Goal: Information Seeking & Learning: Learn about a topic

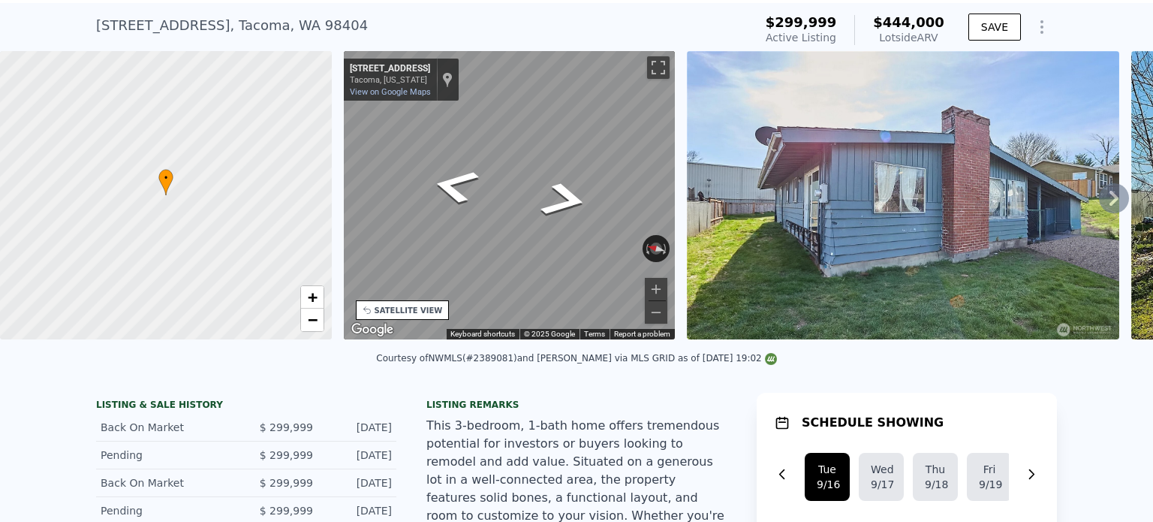
scroll to position [5, 0]
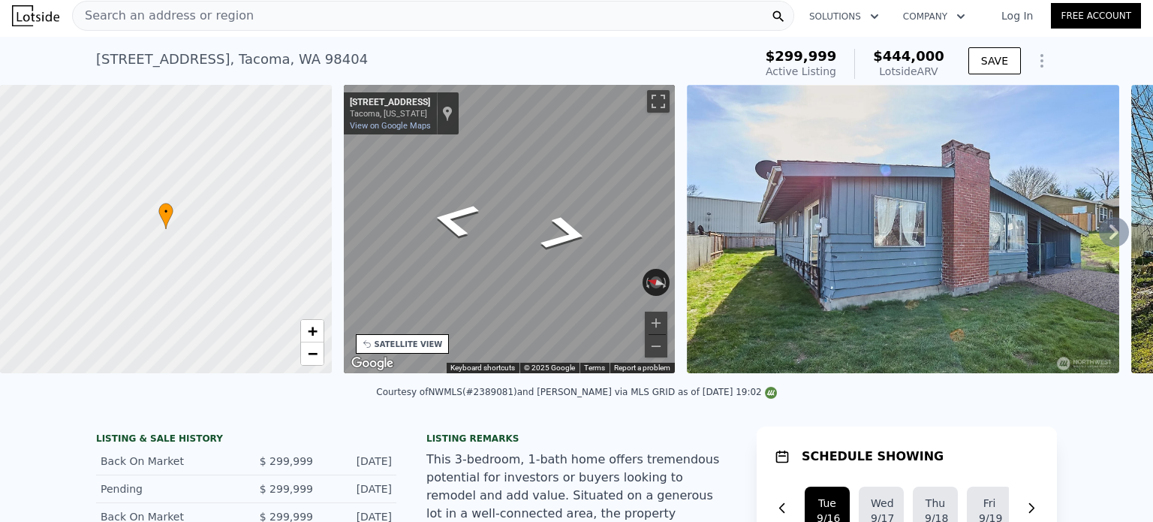
click at [241, 20] on div "Search an address or region" at bounding box center [433, 16] width 722 height 30
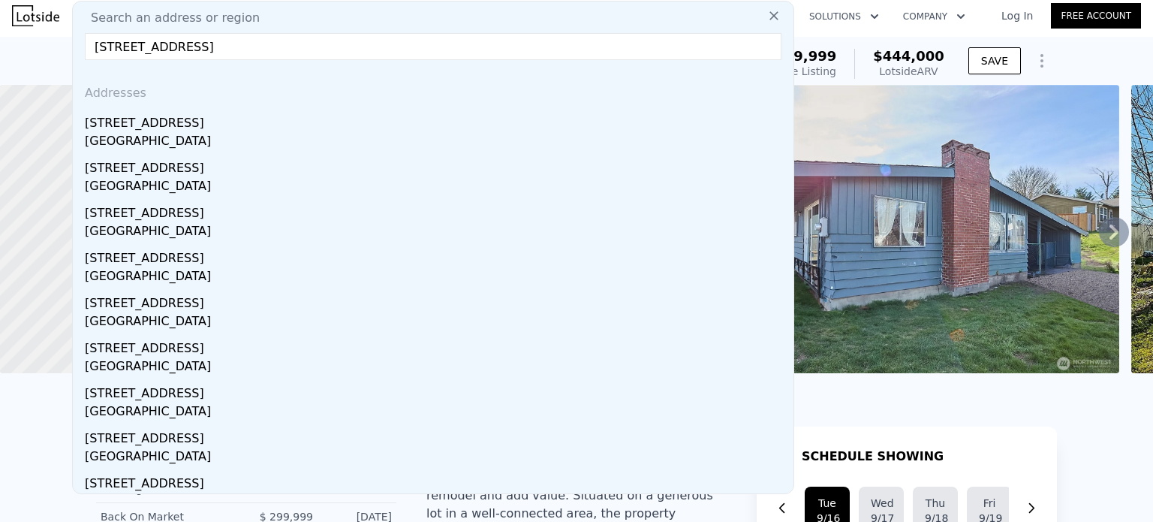
type input "[STREET_ADDRESS]"
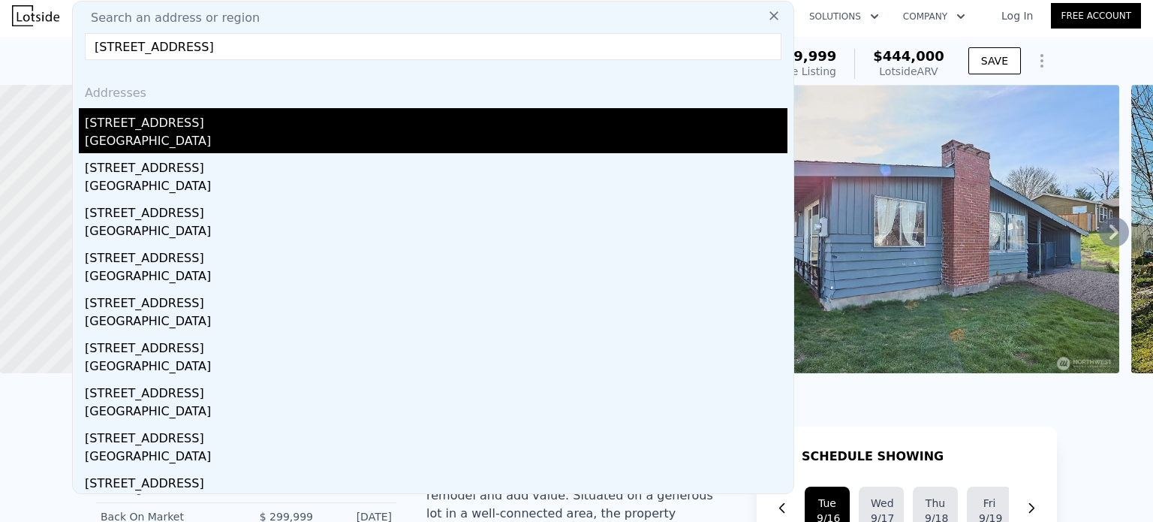
click at [139, 128] on div "[STREET_ADDRESS]" at bounding box center [436, 120] width 703 height 24
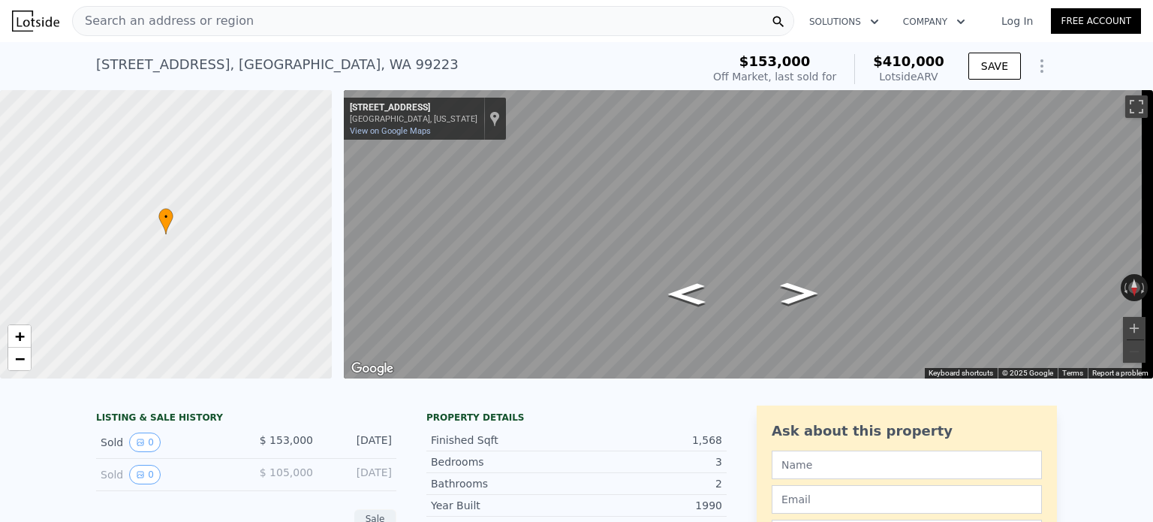
click at [282, 11] on div "Search an address or region" at bounding box center [433, 21] width 722 height 30
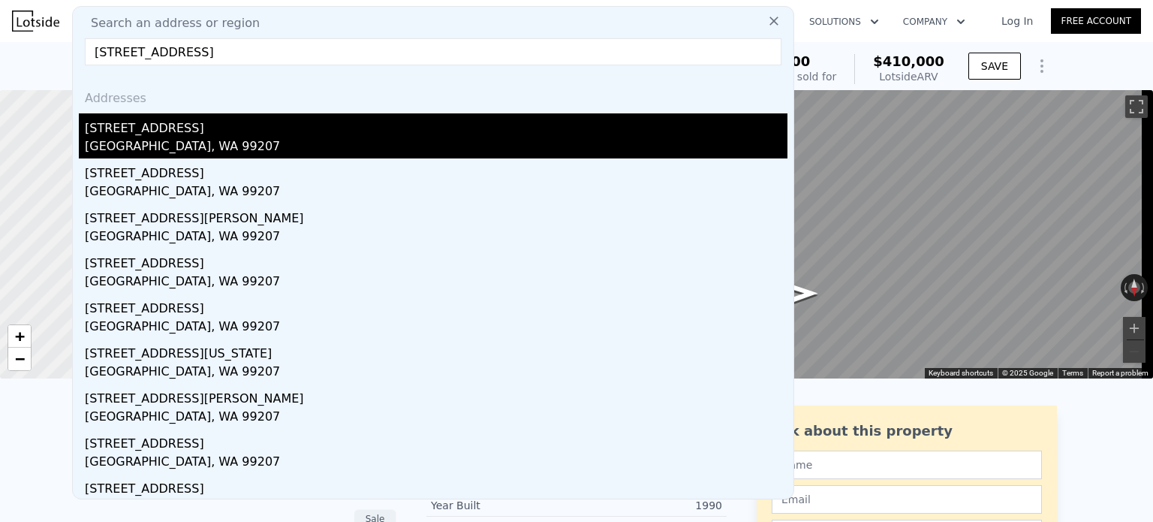
type input "[STREET_ADDRESS]"
click at [200, 130] on div "[STREET_ADDRESS]" at bounding box center [436, 125] width 703 height 24
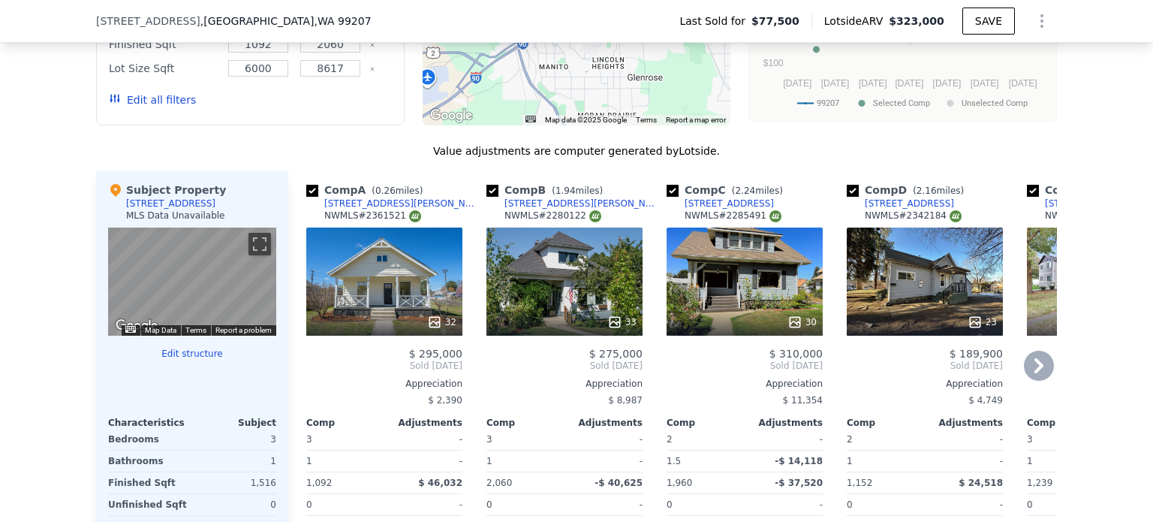
scroll to position [1346, 0]
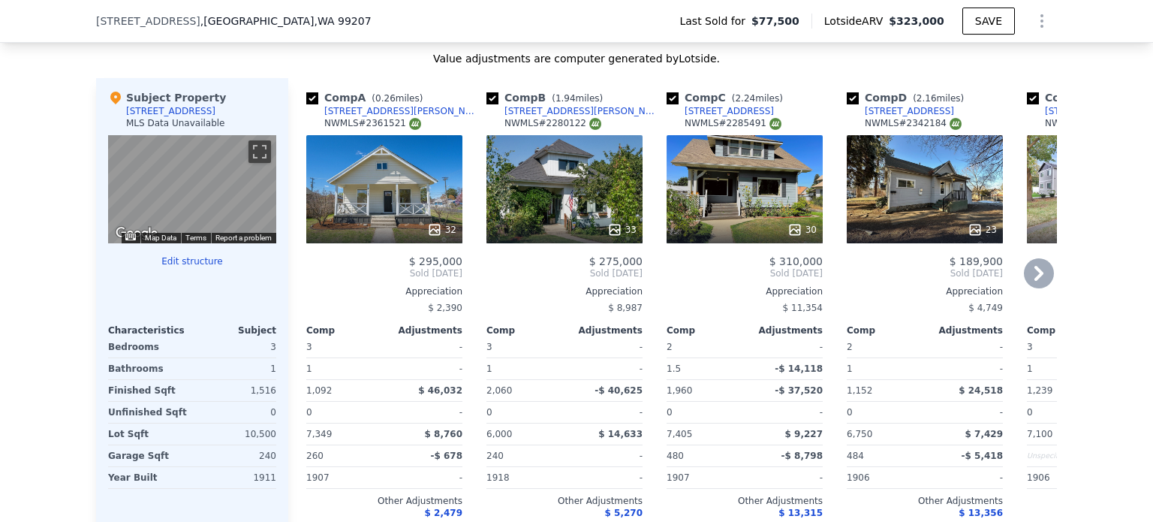
click at [435, 237] on icon at bounding box center [434, 229] width 15 height 15
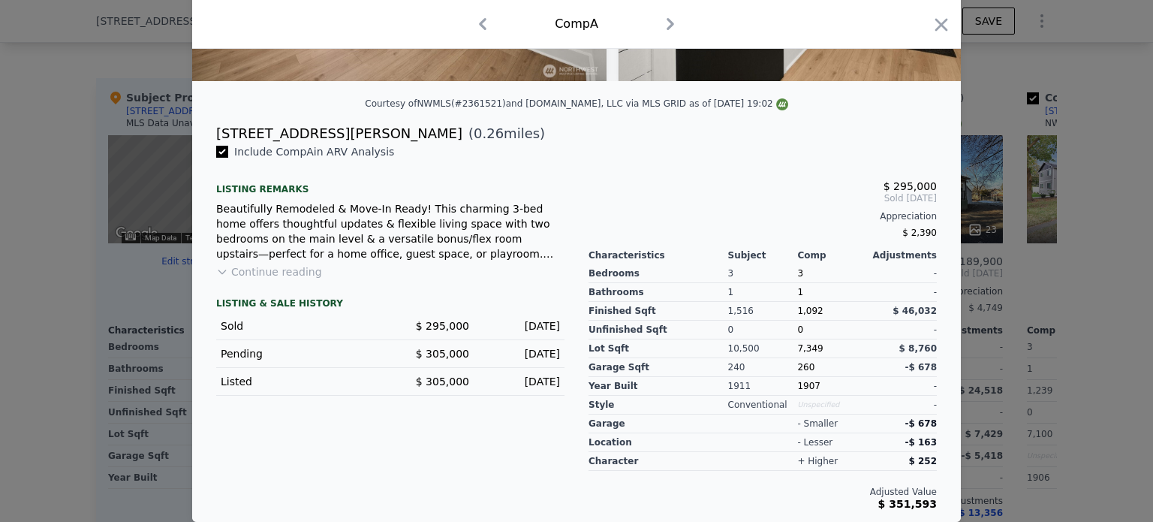
scroll to position [313, 0]
click at [135, 237] on div at bounding box center [576, 261] width 1153 height 522
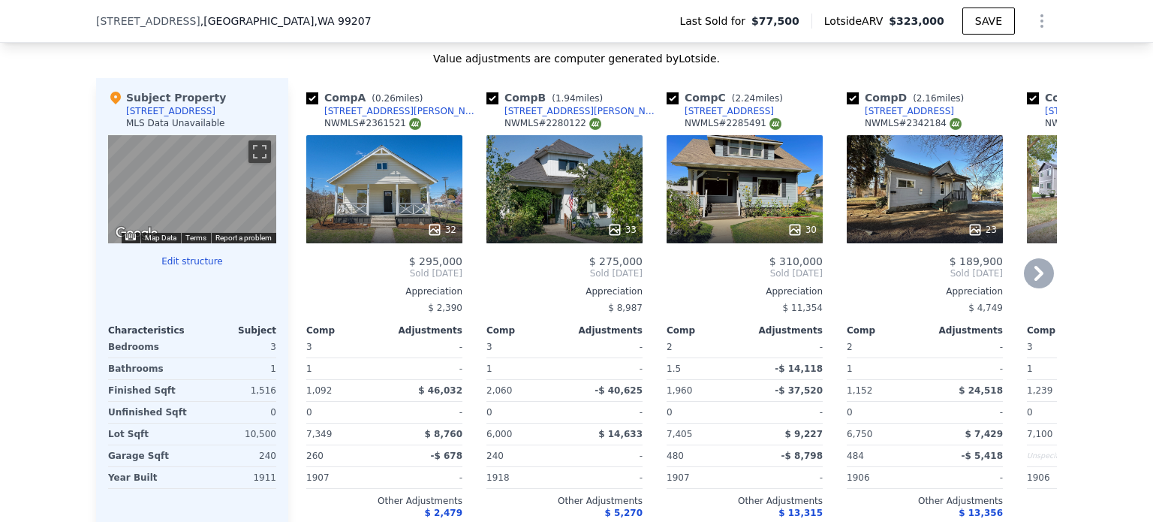
click at [439, 235] on div "32" at bounding box center [441, 229] width 29 height 15
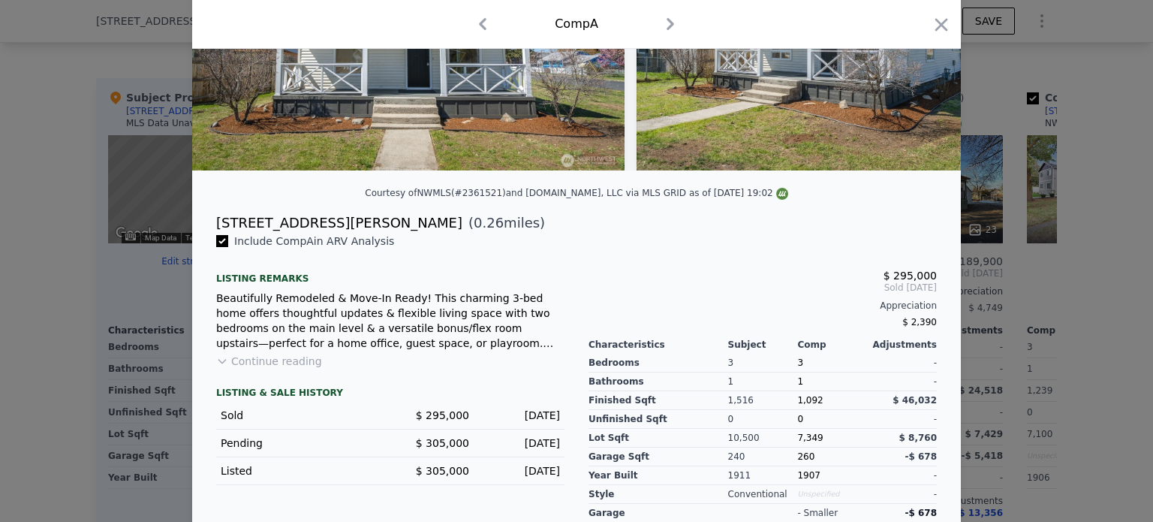
scroll to position [313, 0]
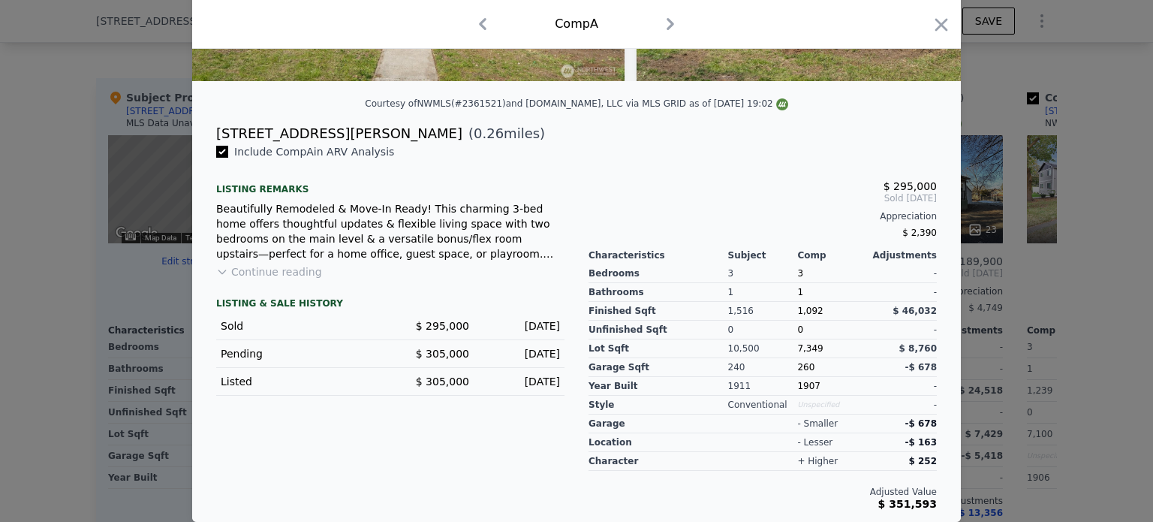
click at [303, 271] on button "Continue reading" at bounding box center [269, 271] width 106 height 15
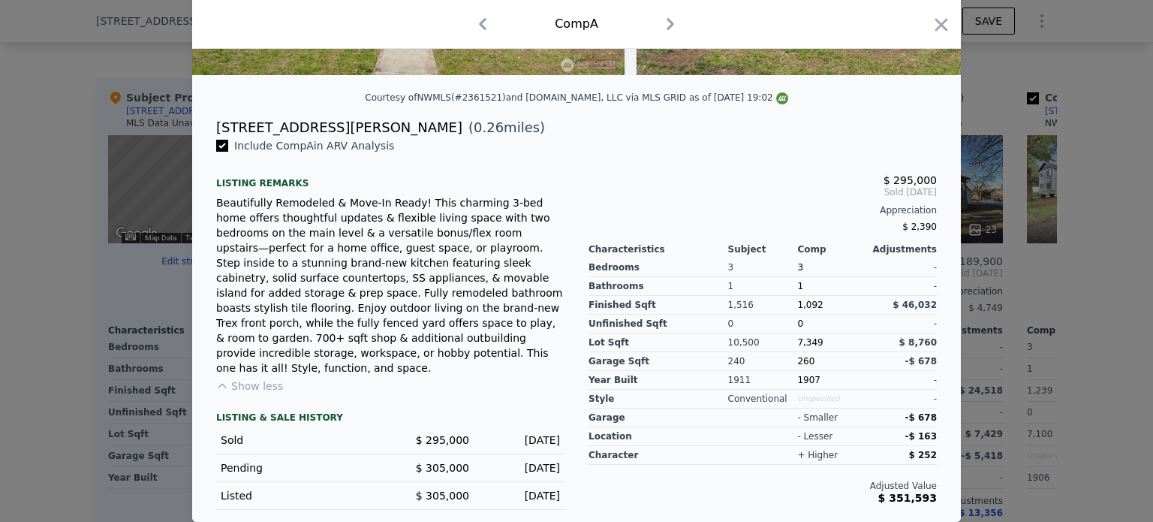
click at [112, 259] on div at bounding box center [576, 261] width 1153 height 522
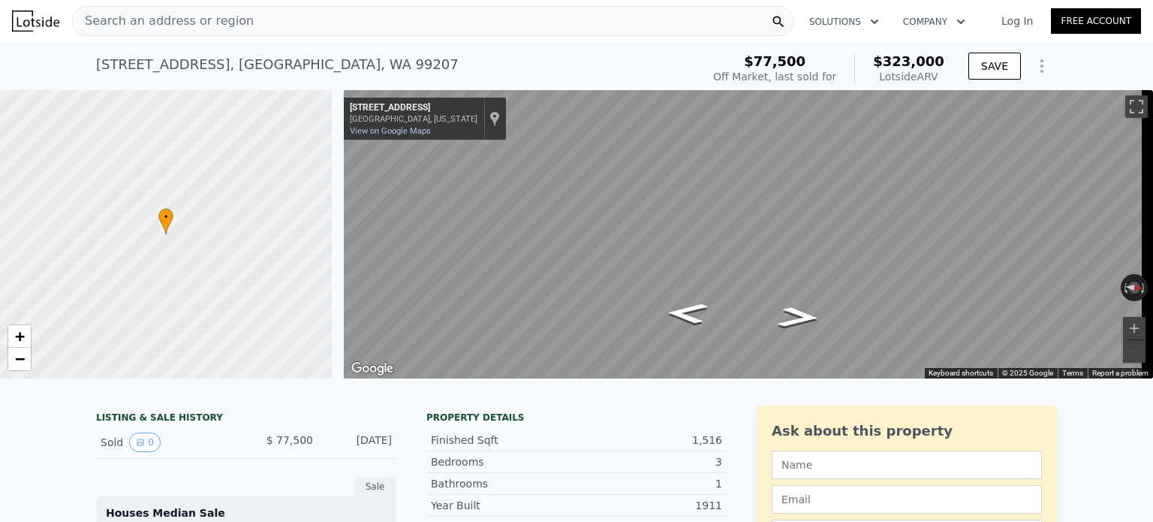
click at [246, 18] on div "Search an address or region" at bounding box center [433, 21] width 722 height 30
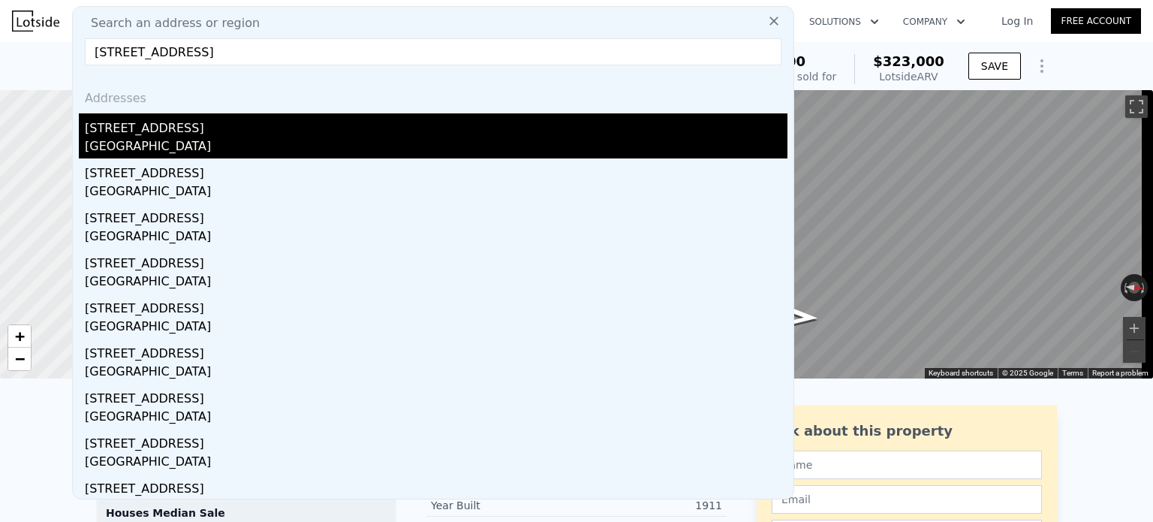
type input "[STREET_ADDRESS]"
click at [165, 141] on div "[GEOGRAPHIC_DATA]" at bounding box center [436, 147] width 703 height 21
